Goal: Task Accomplishment & Management: Use online tool/utility

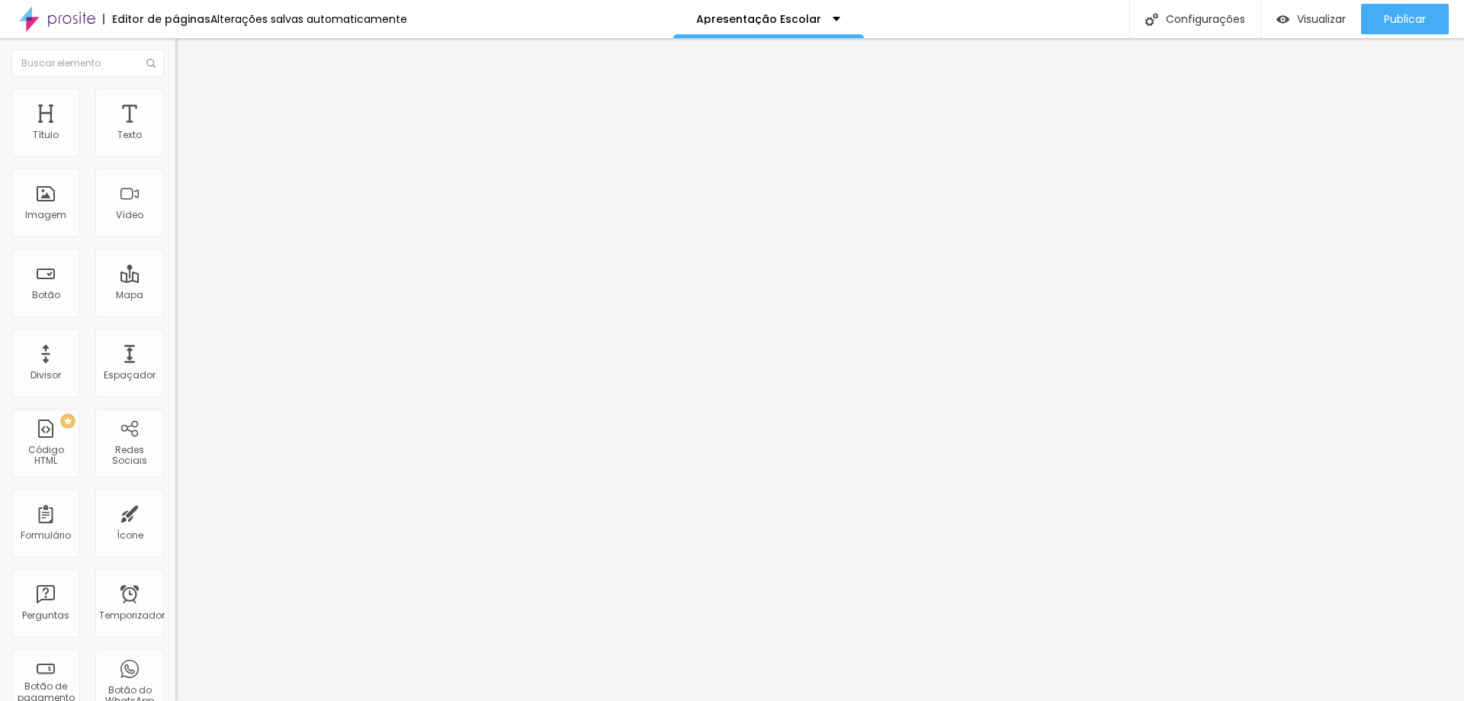
click at [175, 96] on li "Estilo" at bounding box center [262, 95] width 175 height 15
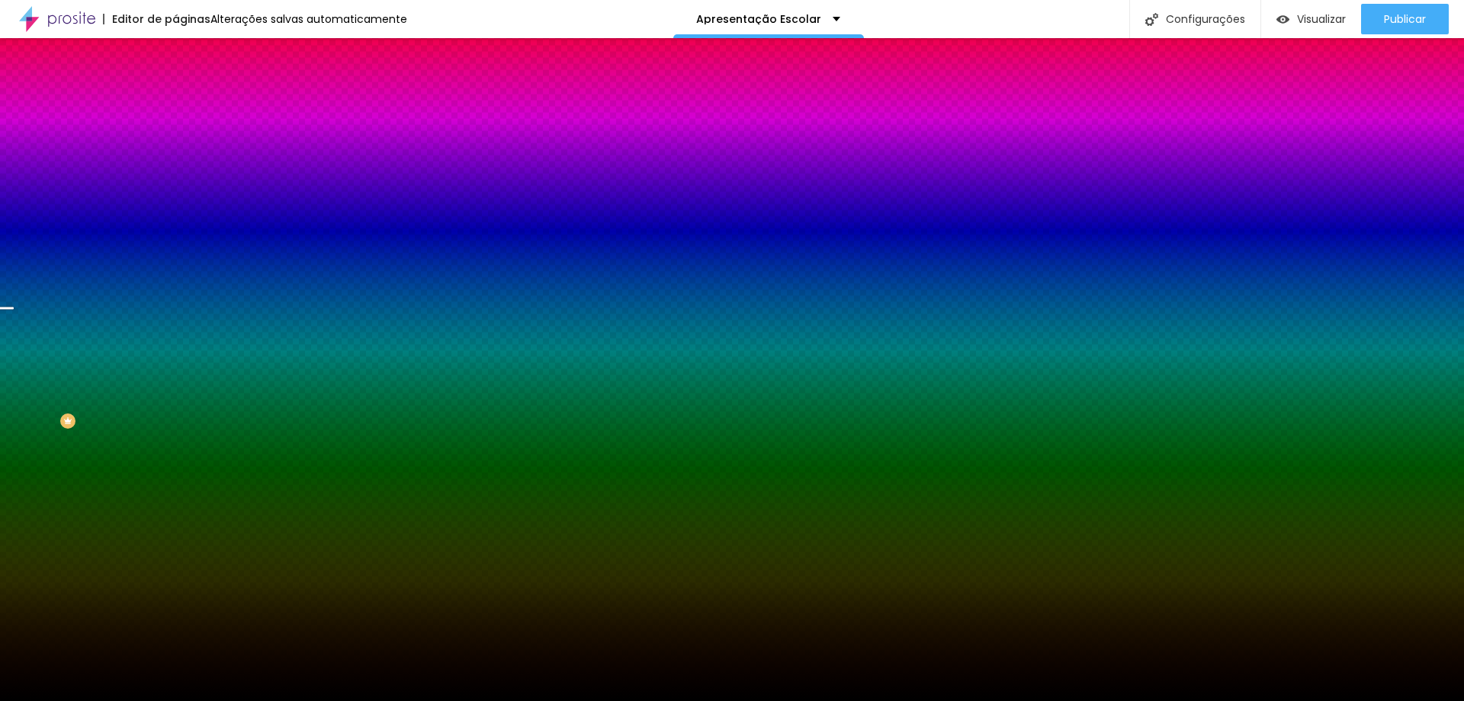
click at [185, 140] on font "Trocar imagem" at bounding box center [222, 133] width 74 height 13
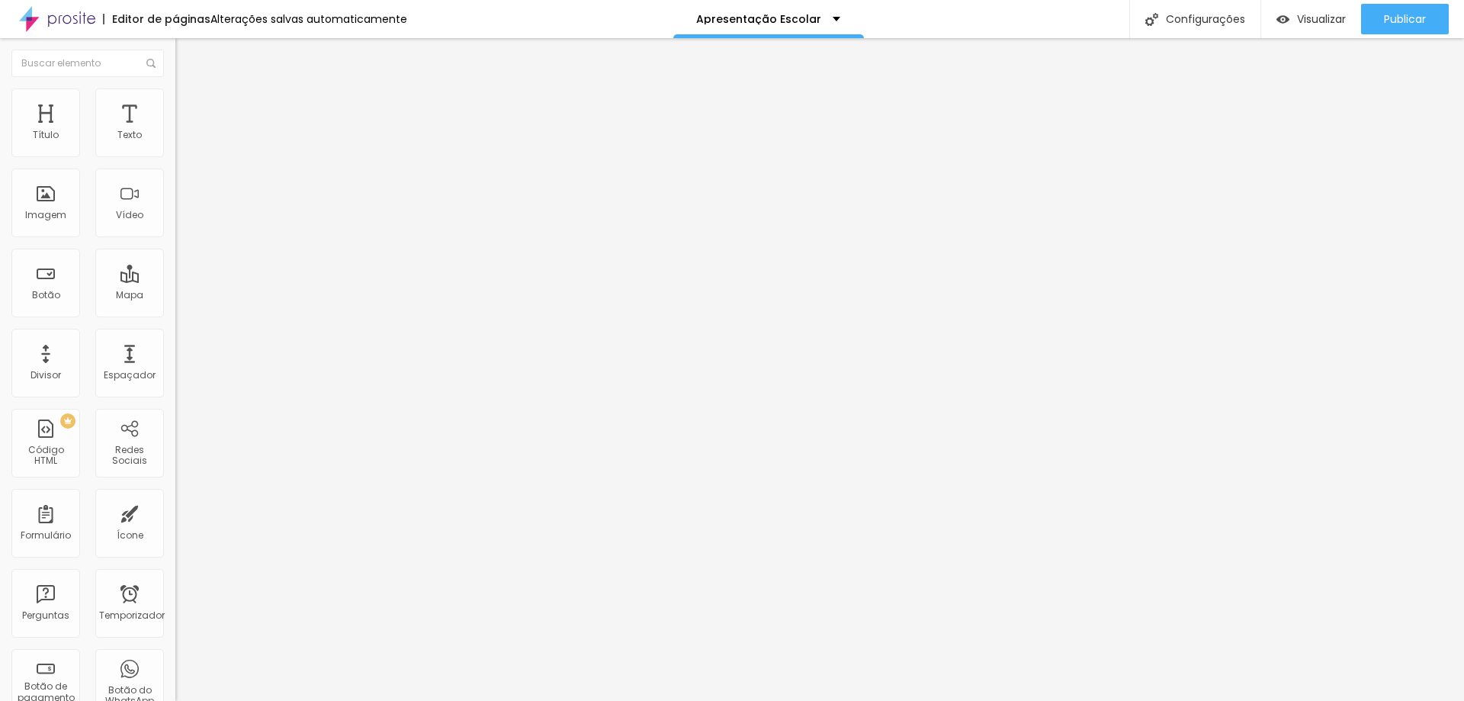
click at [185, 131] on font "Trocar imagem" at bounding box center [222, 124] width 74 height 13
click at [189, 105] on font "Estilo" at bounding box center [201, 98] width 24 height 13
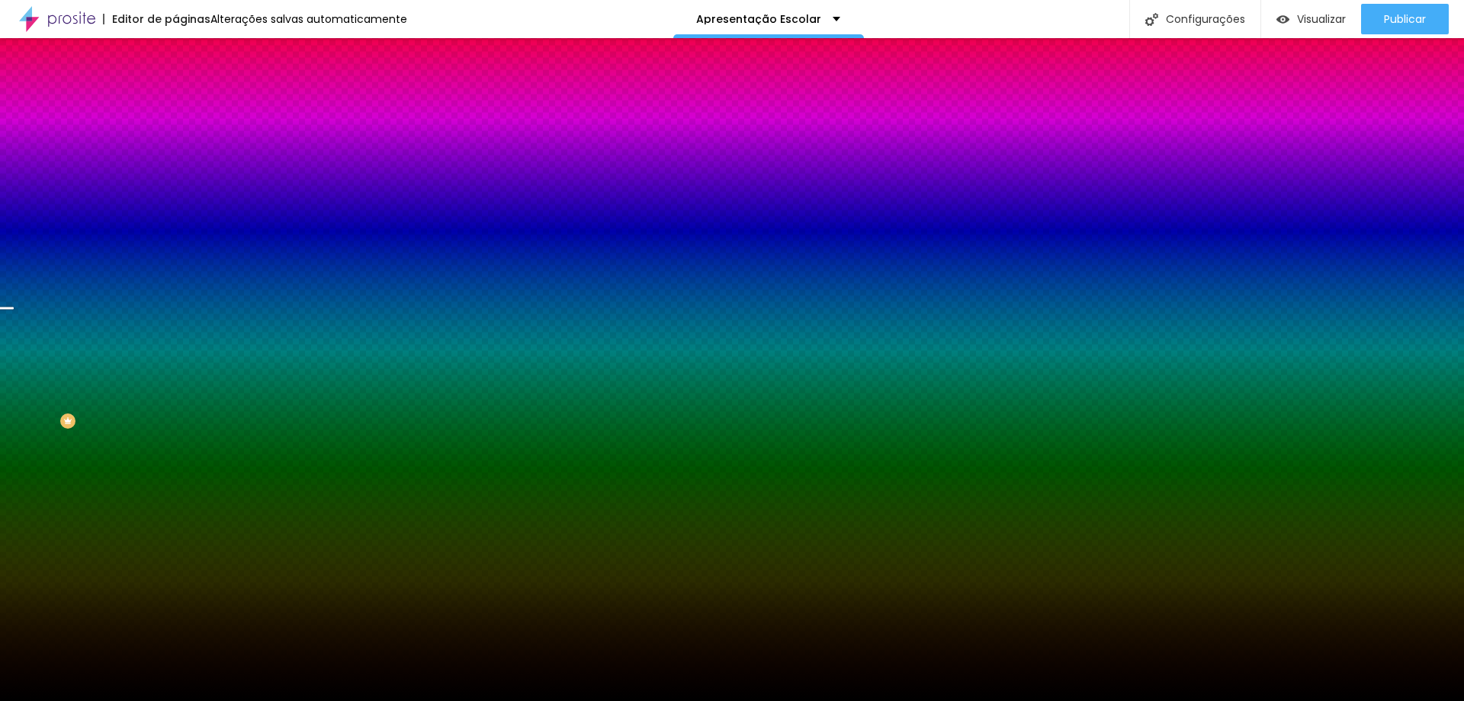
click at [185, 140] on font "Trocar imagem" at bounding box center [222, 133] width 74 height 13
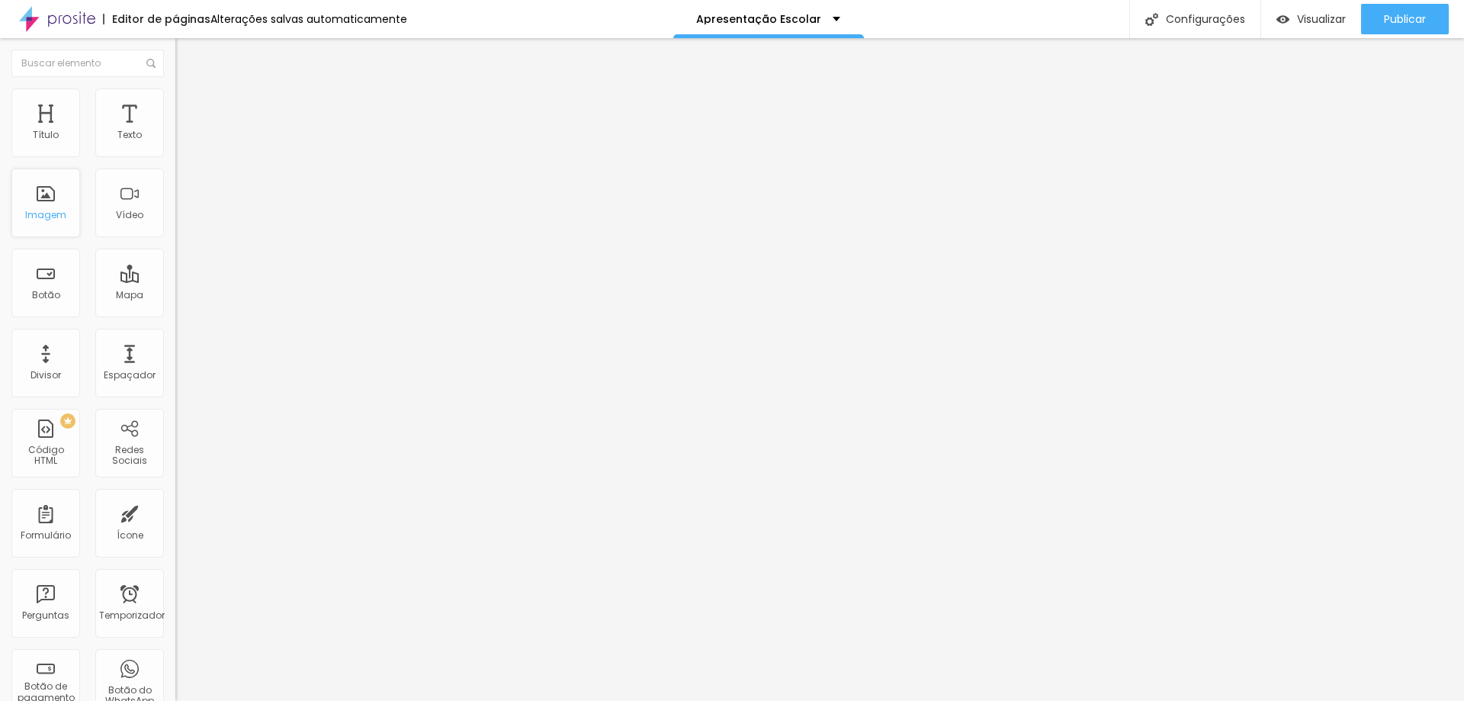
click at [54, 195] on div "Imagem" at bounding box center [45, 203] width 69 height 69
click at [50, 210] on font "Imagem" at bounding box center [45, 214] width 41 height 13
click at [44, 208] on font "Imagem" at bounding box center [45, 214] width 41 height 13
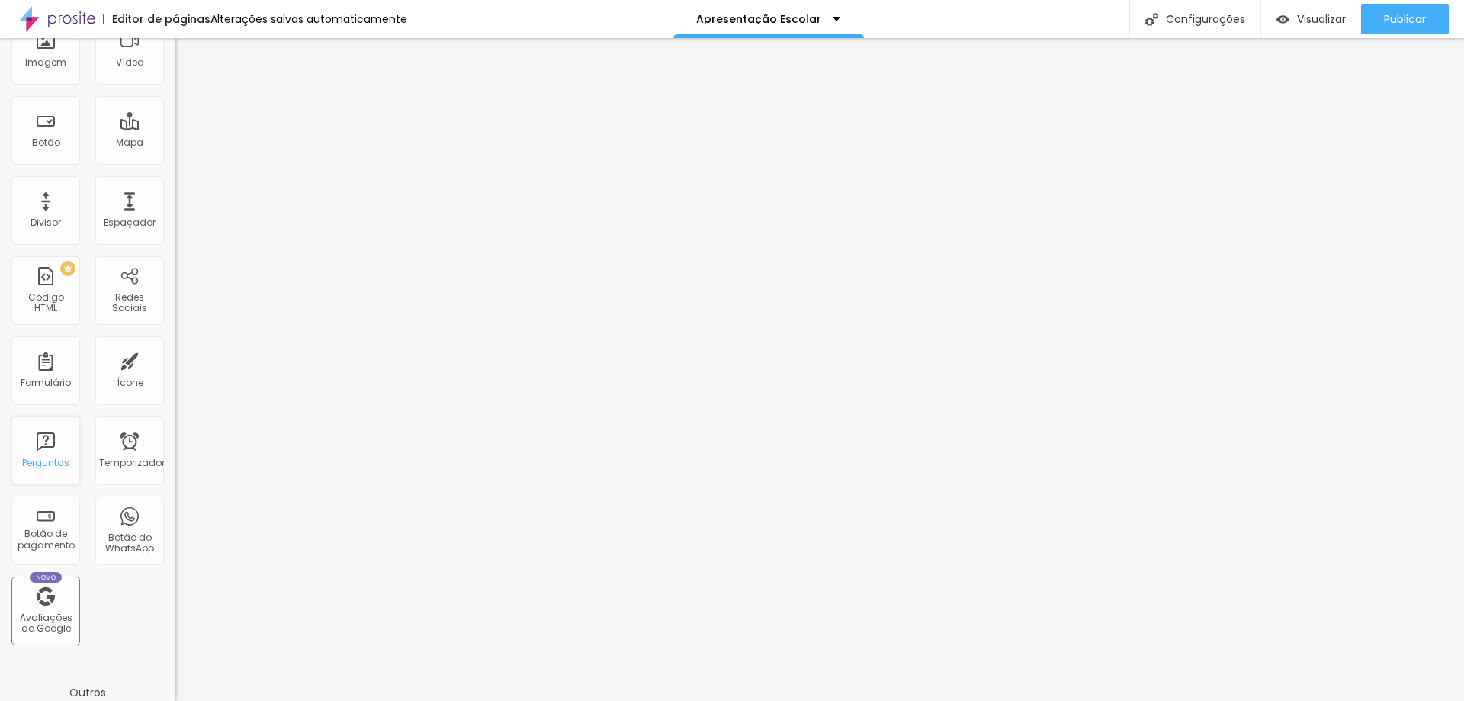
scroll to position [0, 0]
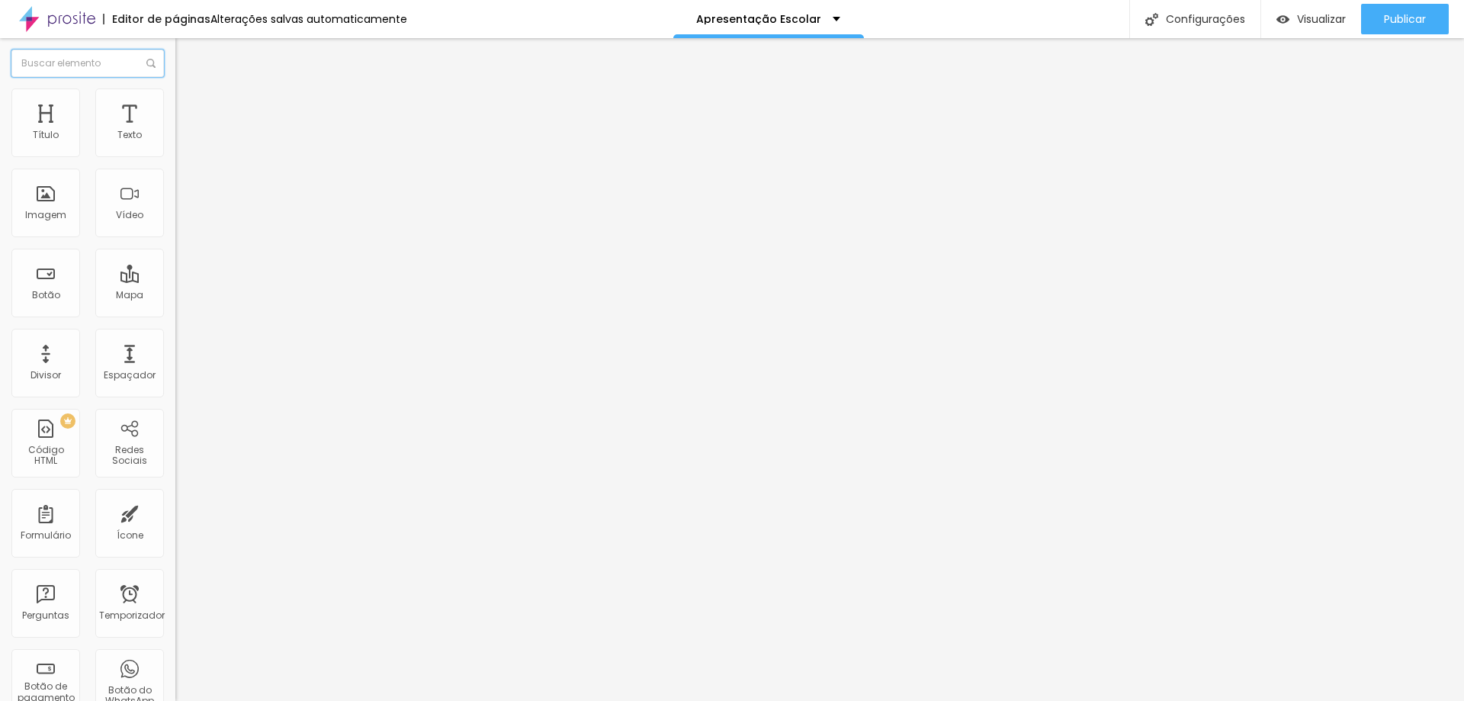
click at [75, 59] on input "text" at bounding box center [87, 63] width 153 height 27
click at [175, 94] on img at bounding box center [182, 95] width 14 height 14
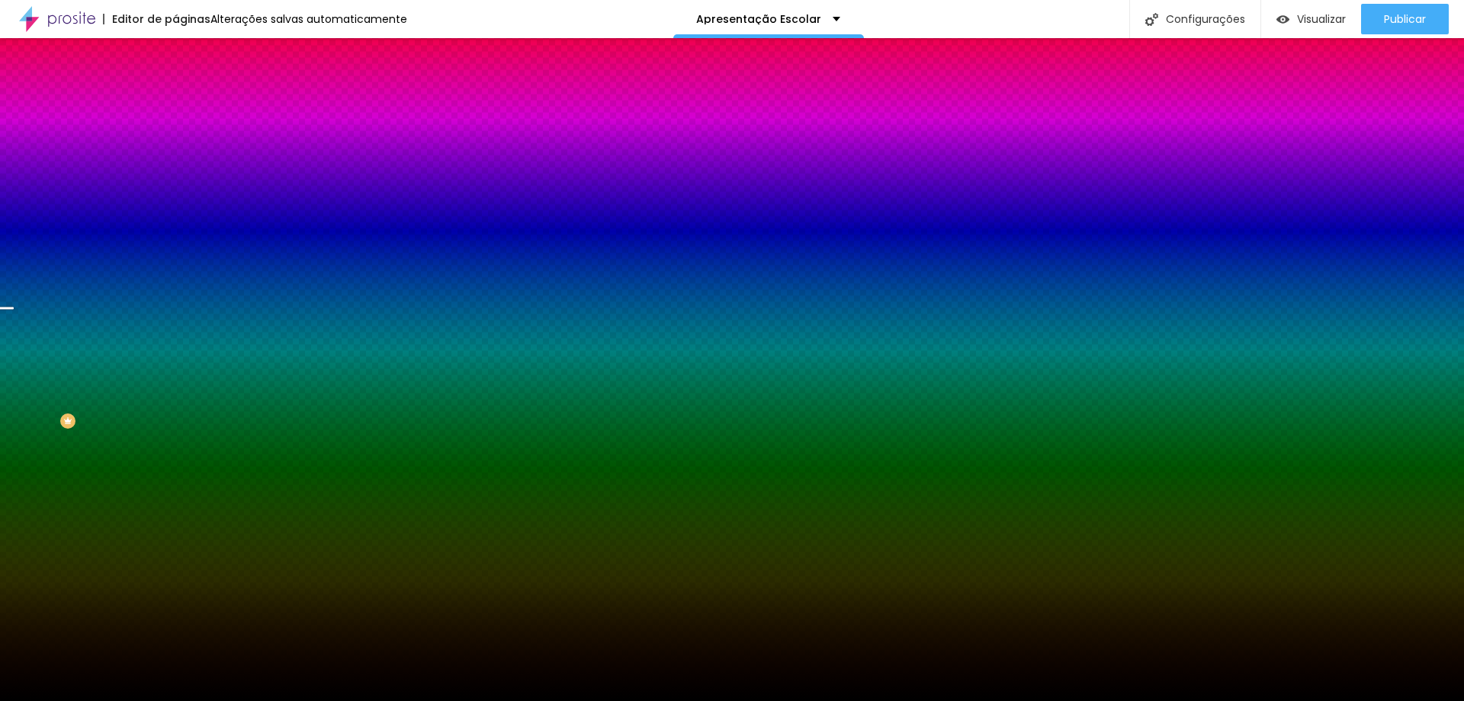
click at [185, 140] on font "Trocar imagem" at bounding box center [222, 133] width 74 height 13
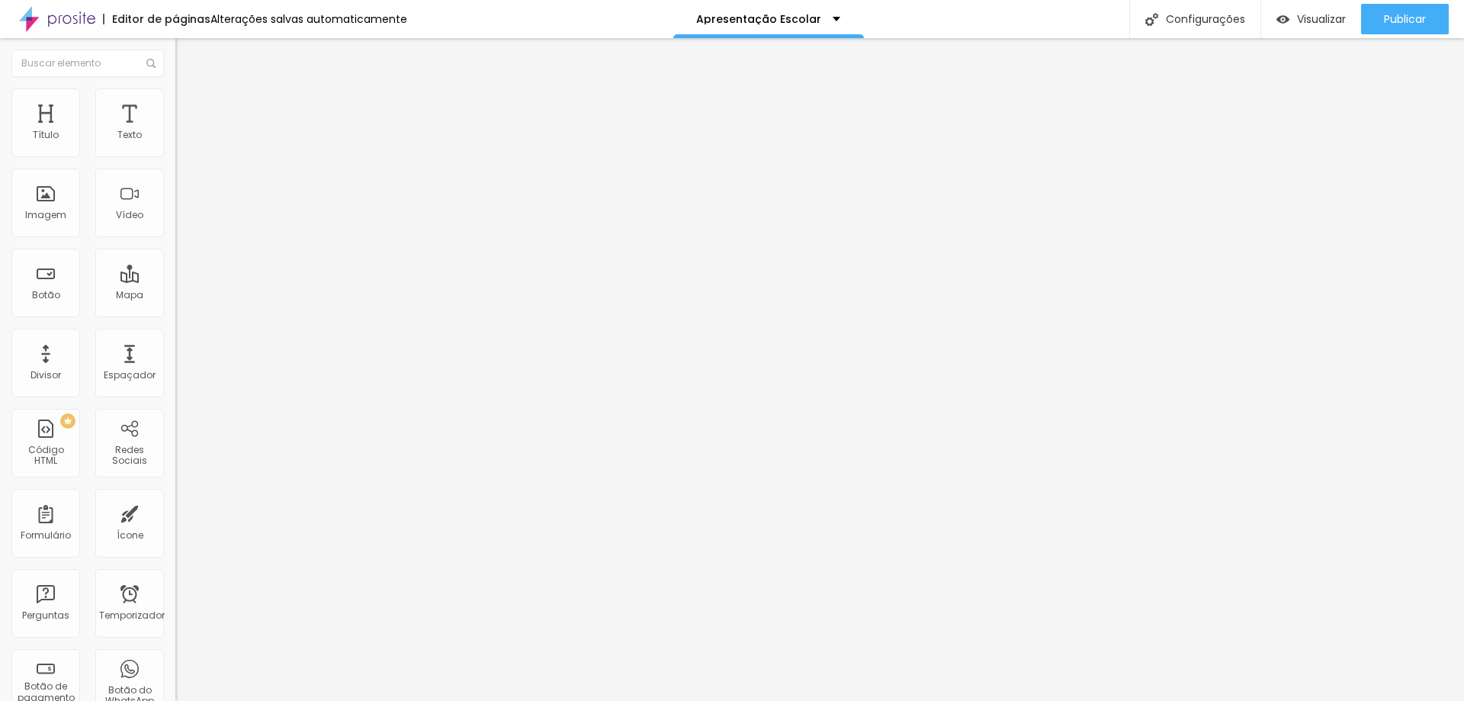
click at [189, 105] on font "Estilo" at bounding box center [201, 98] width 24 height 13
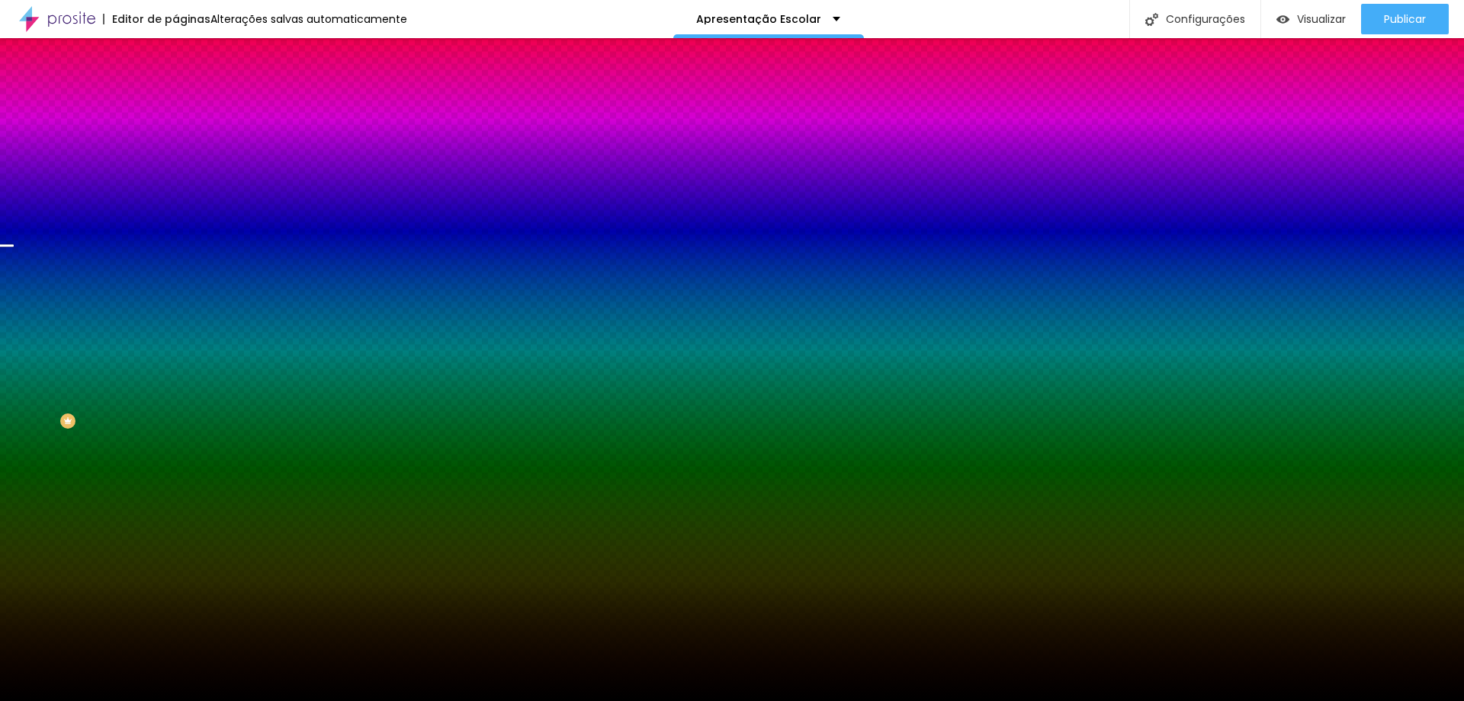
click at [185, 140] on font "Trocar imagem" at bounding box center [222, 133] width 74 height 13
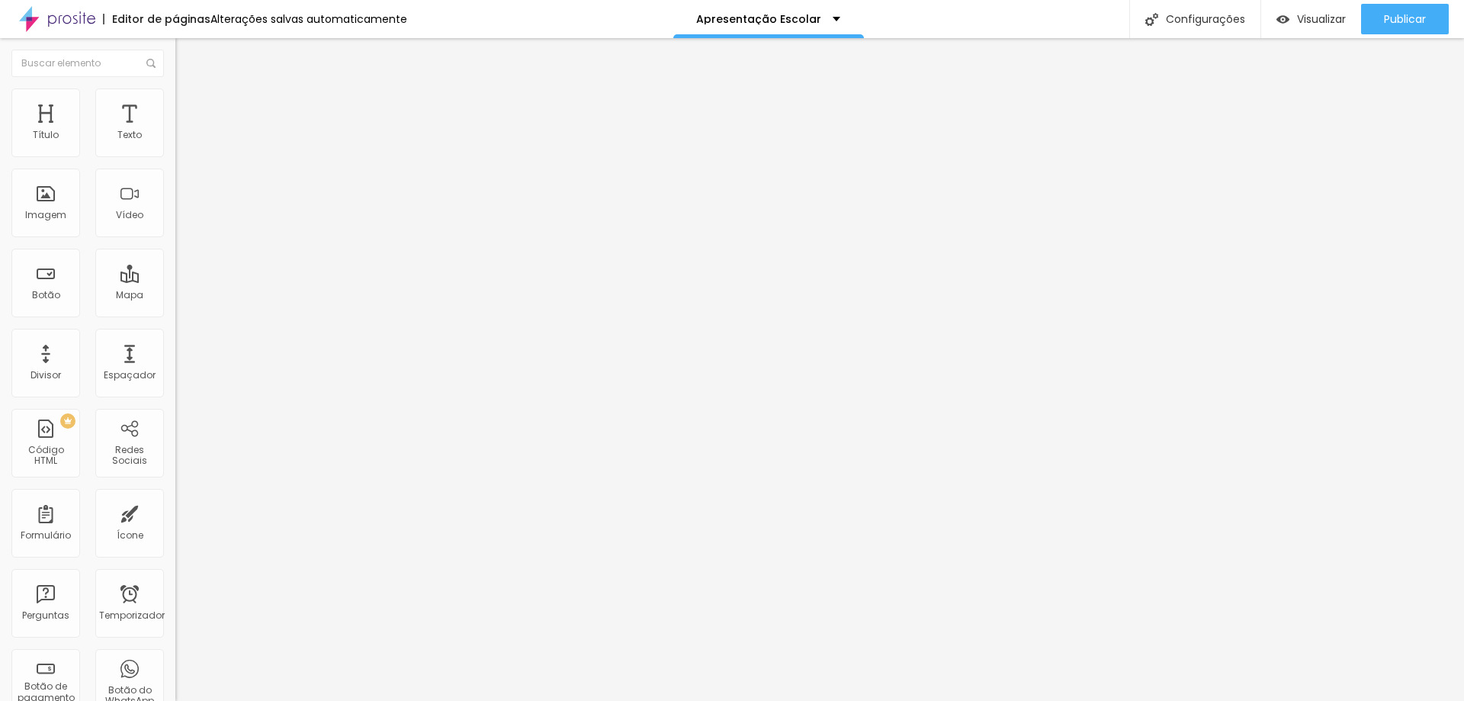
click at [188, 131] on font "Título 1" at bounding box center [213, 120] width 51 height 21
click at [189, 103] on font "Estilo" at bounding box center [201, 98] width 24 height 13
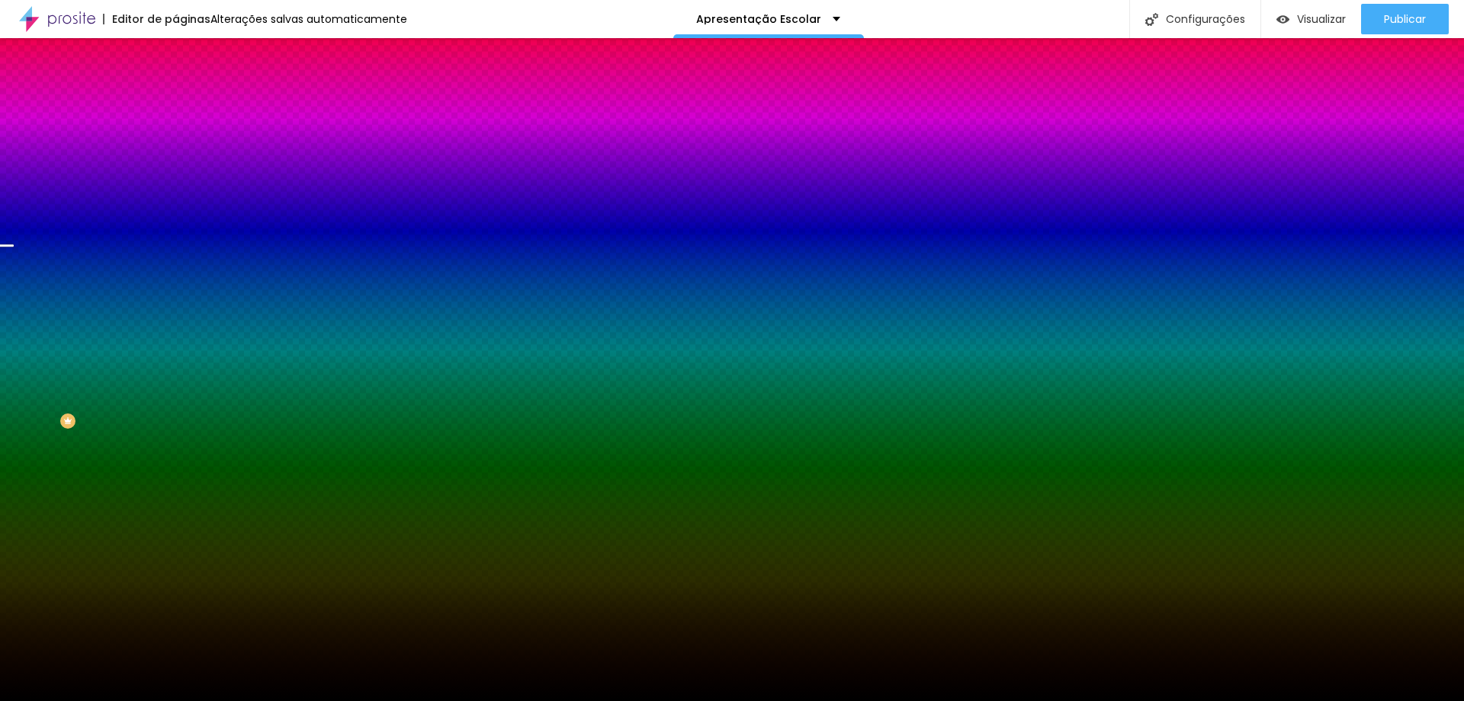
click at [185, 140] on font "Trocar imagem" at bounding box center [222, 133] width 74 height 13
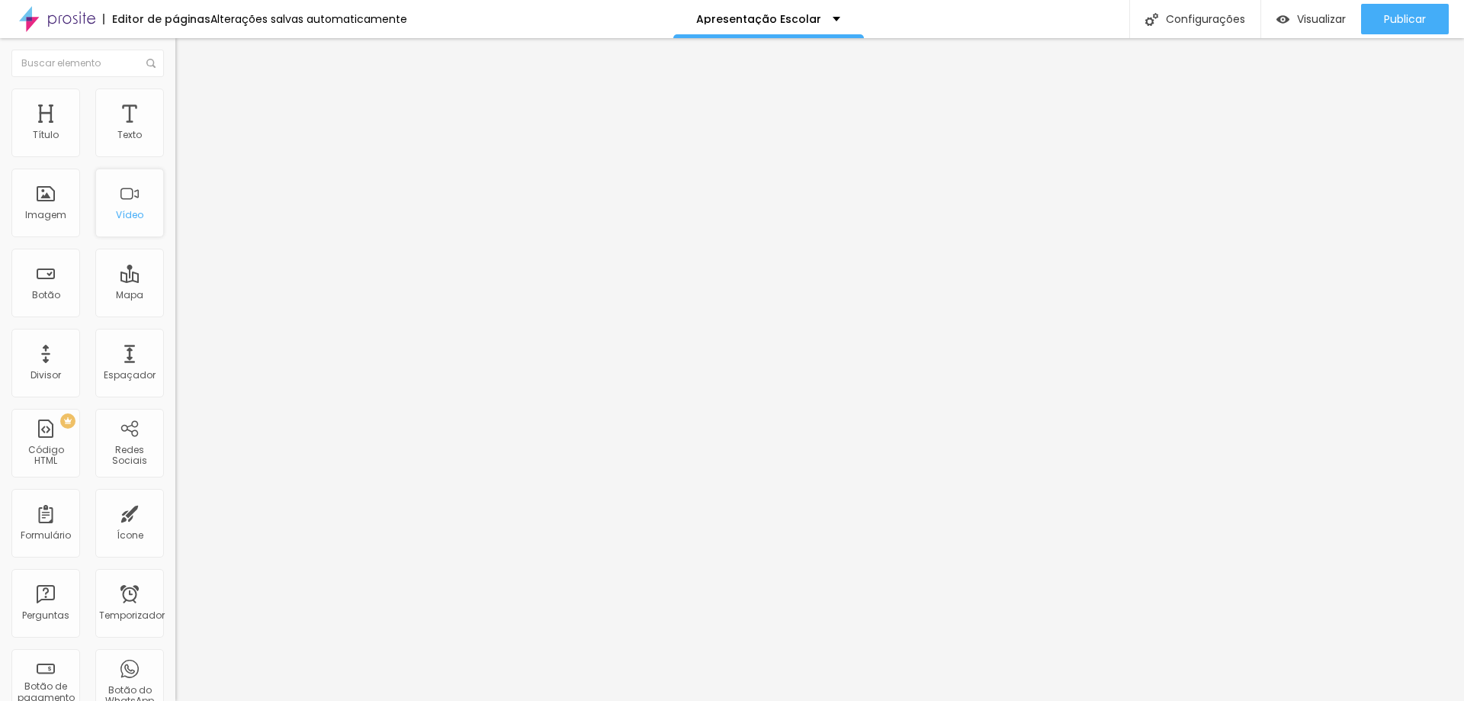
click at [104, 214] on div "Vídeo" at bounding box center [129, 203] width 69 height 69
click at [175, 143] on input "[URL][DOMAIN_NAME]" at bounding box center [266, 135] width 183 height 15
drag, startPoint x: 159, startPoint y: 170, endPoint x: 0, endPoint y: 172, distance: 159.4
click at [175, 172] on div "URL do vídeo [URL][DOMAIN_NAME] Alinhamento Proporção 16:9 [PERSON_NAME] Ultraw…" at bounding box center [262, 207] width 175 height 177
paste input "<iframe width="463" height="823" src="[URL][DOMAIN_NAME]" title="Fotografia Esc…"
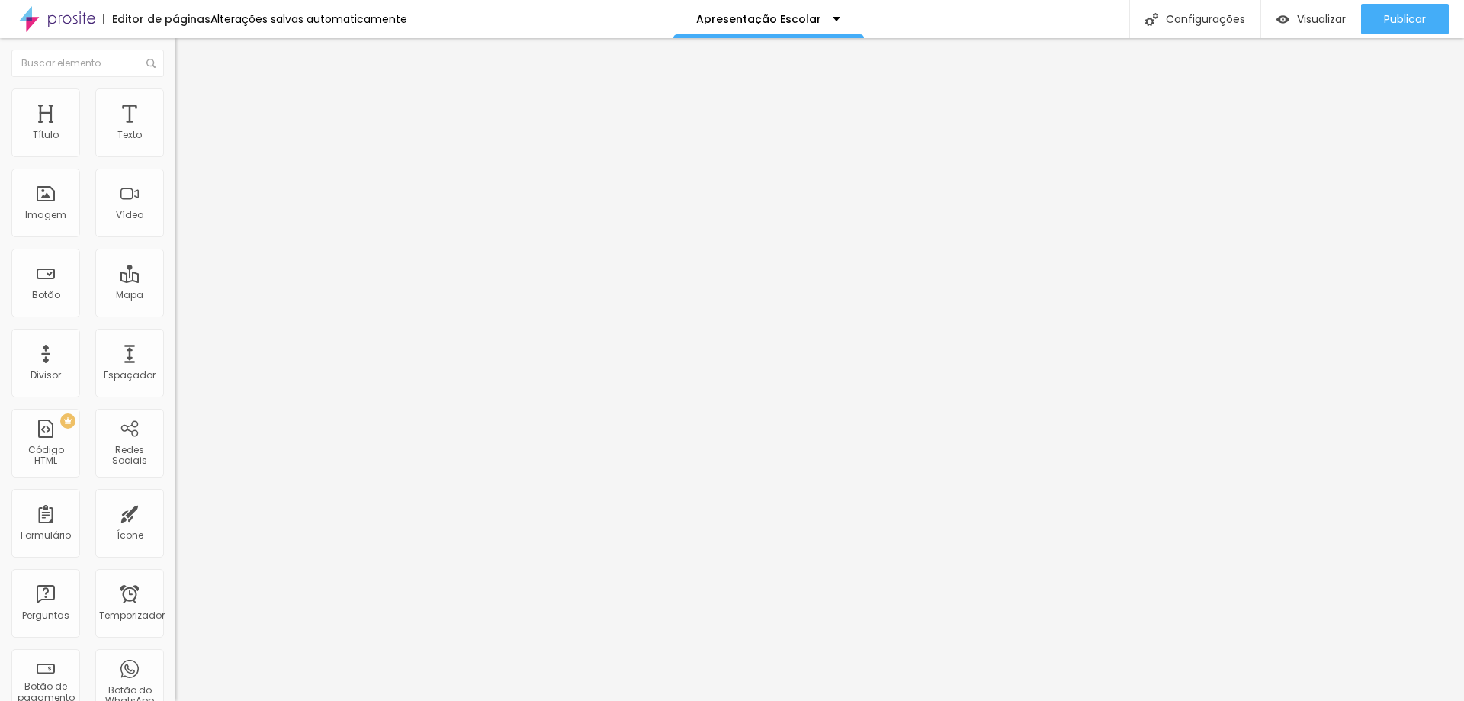
scroll to position [0, 1445]
type input "<iframe width="463" height="823" src="[URL][DOMAIN_NAME]" title="Fotografia Esc…"
type input "68"
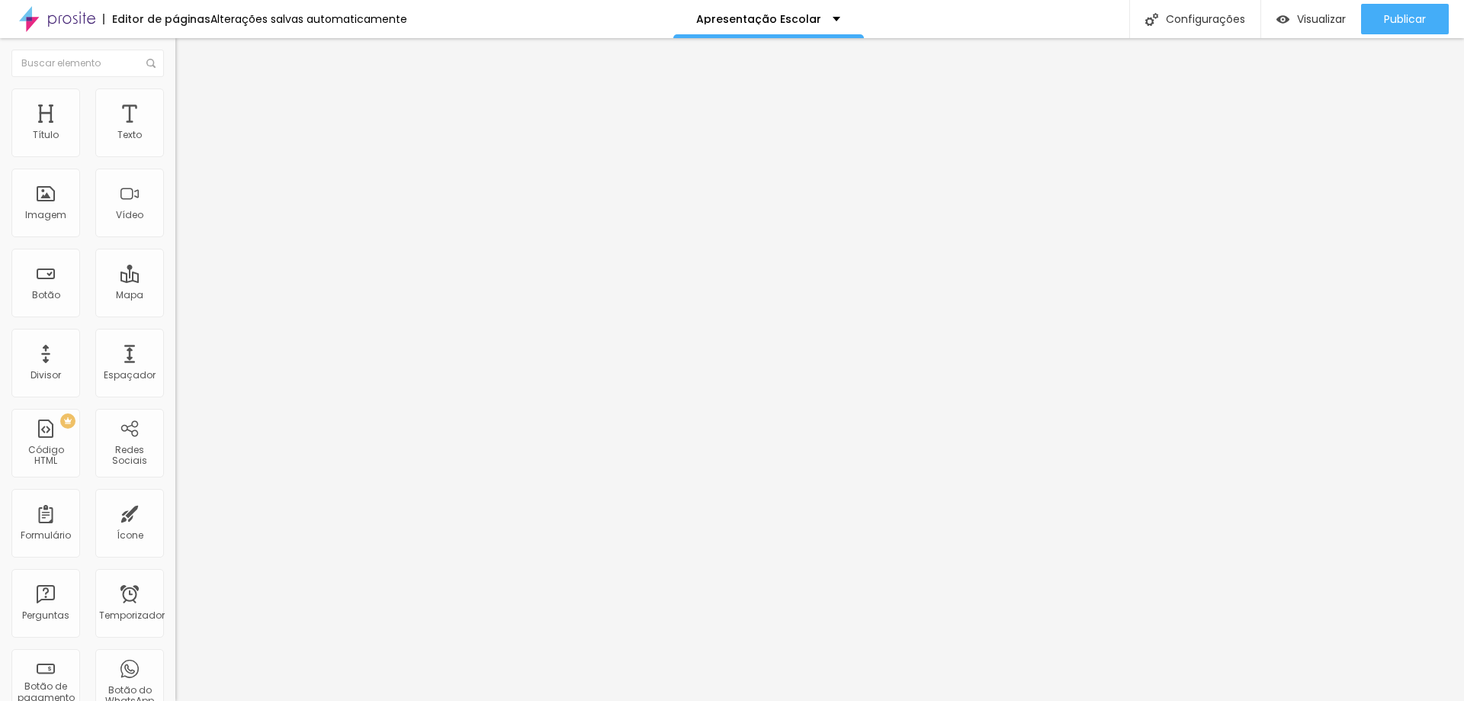
type input "66"
type input "63"
type input "61"
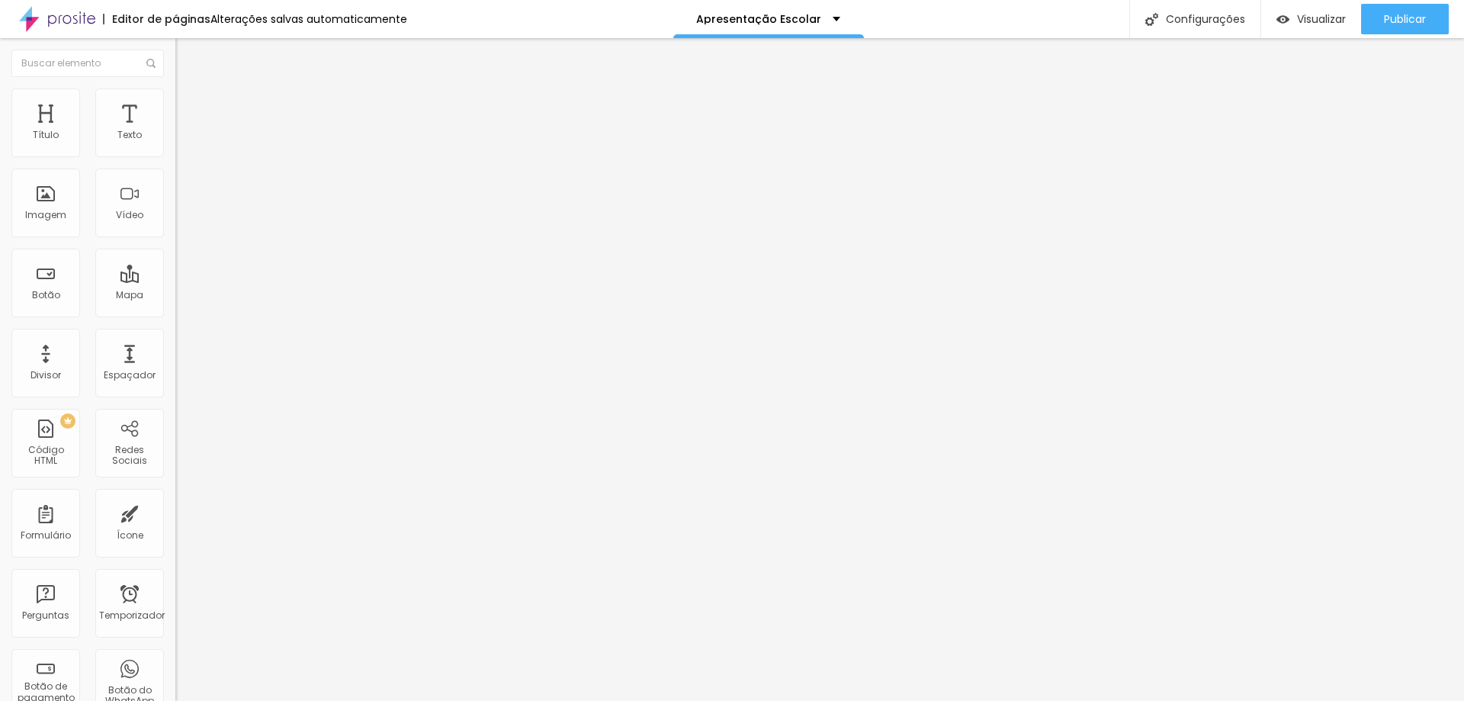
type input "61"
type input "57"
type input "56"
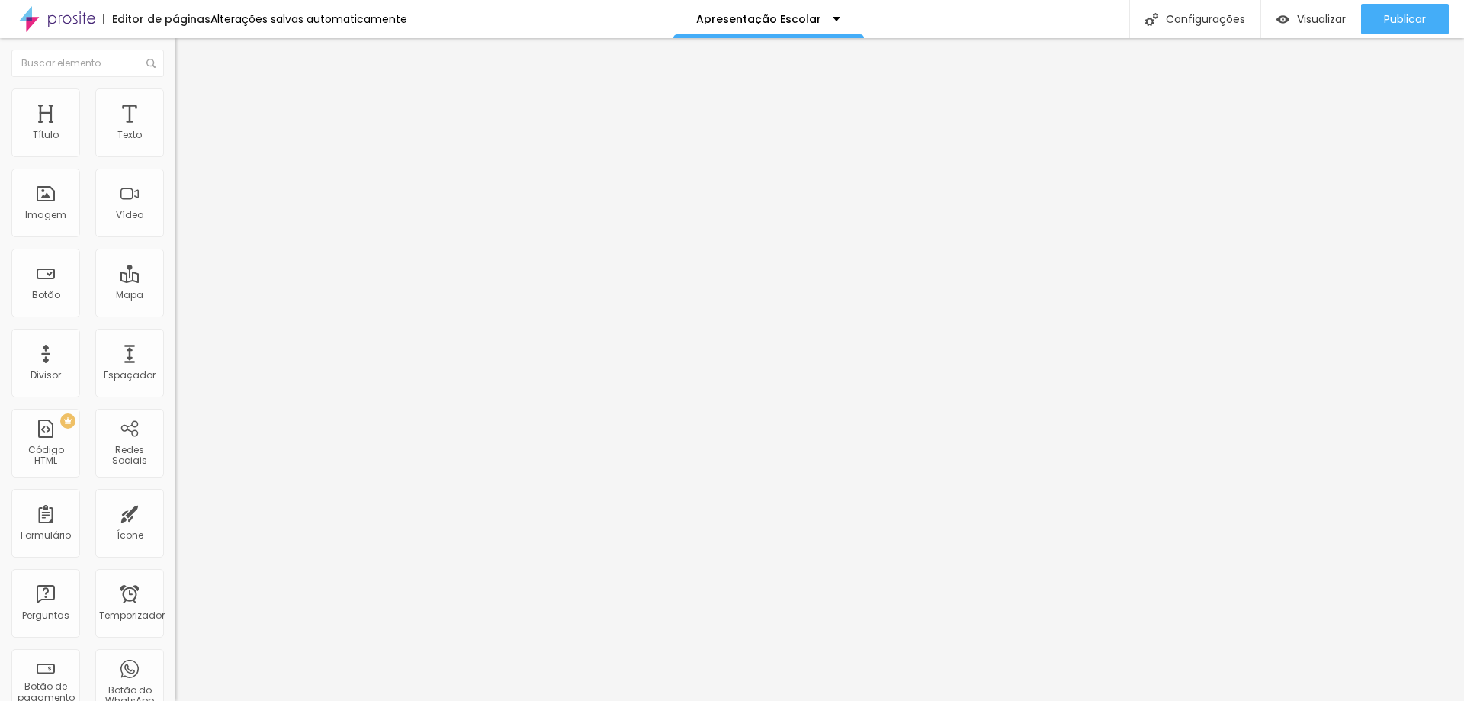
type input "55"
type input "54"
type input "52"
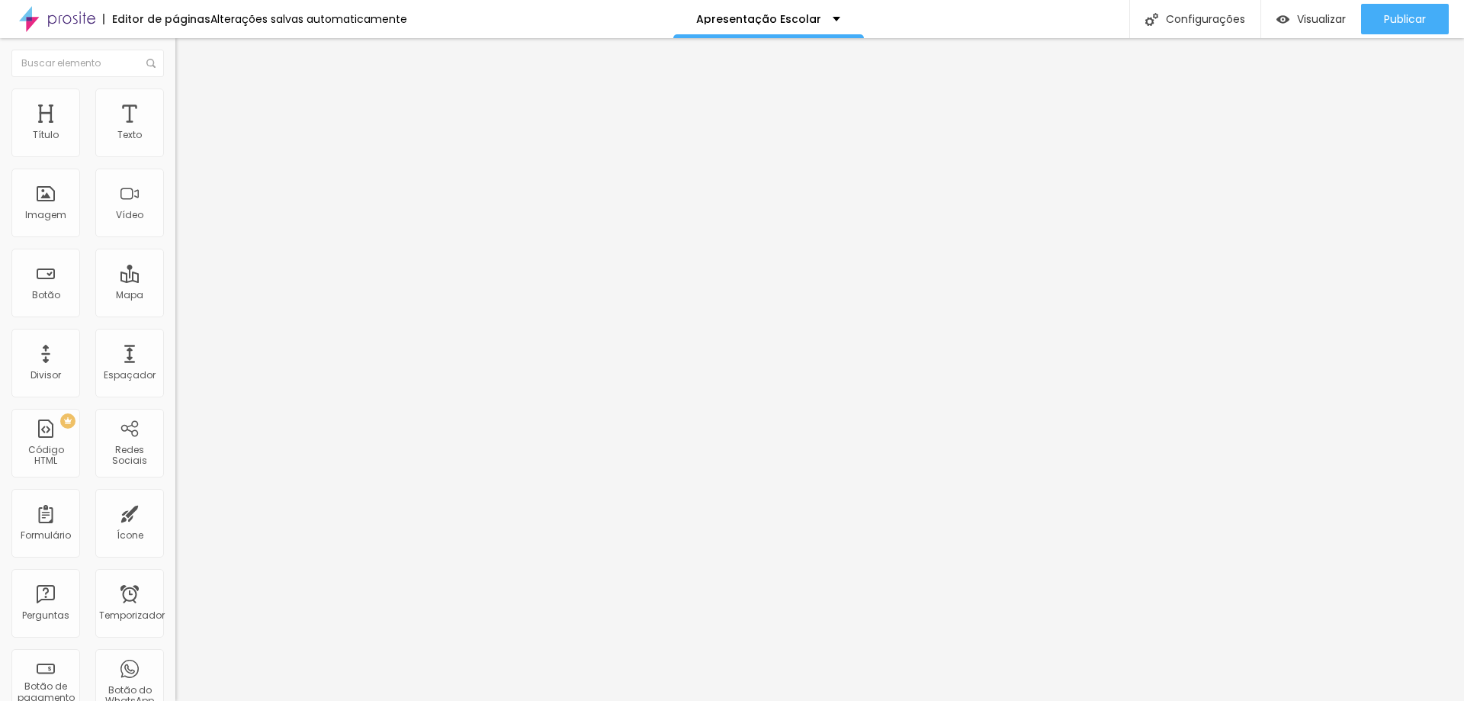
type input "52"
type input "51"
drag, startPoint x: 95, startPoint y: 322, endPoint x: 76, endPoint y: 320, distance: 19.2
type input "51"
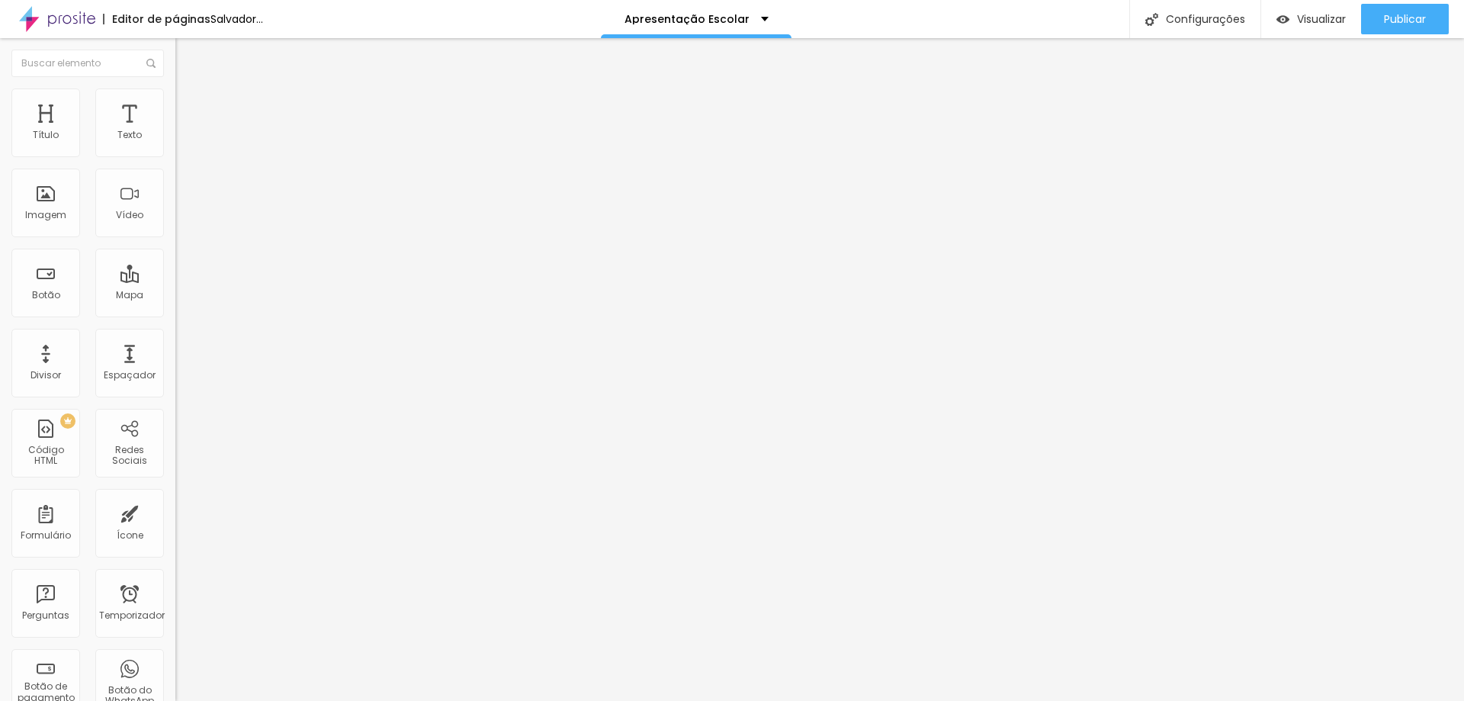
click at [175, 360] on input "range" at bounding box center [224, 366] width 98 height 12
click at [175, 101] on li "Avançado" at bounding box center [262, 95] width 175 height 15
click at [175, 87] on img at bounding box center [182, 80] width 14 height 14
